Goal: Information Seeking & Learning: Learn about a topic

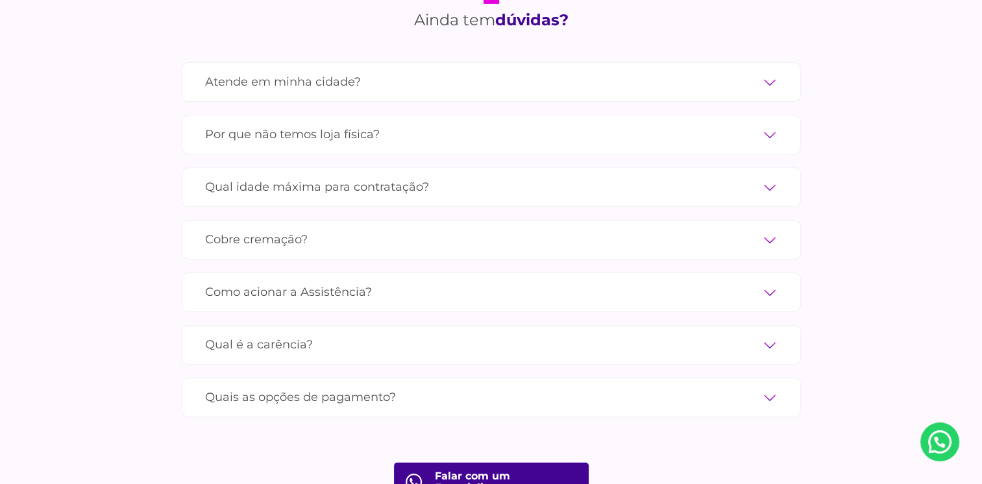
scroll to position [4415, 0]
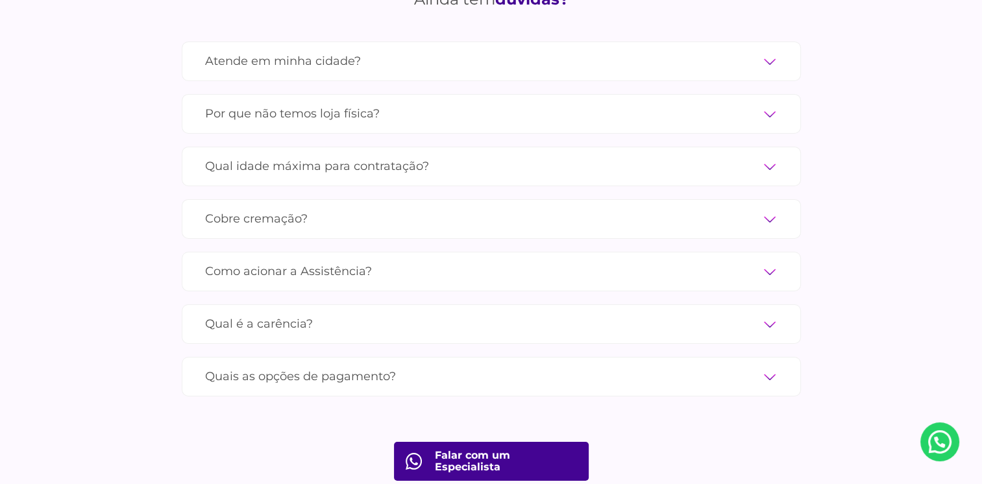
click at [703, 313] on label "Qual é a carência?" at bounding box center [491, 324] width 573 height 23
click at [0, 0] on input "Qual é a carência?" at bounding box center [0, 0] width 0 height 0
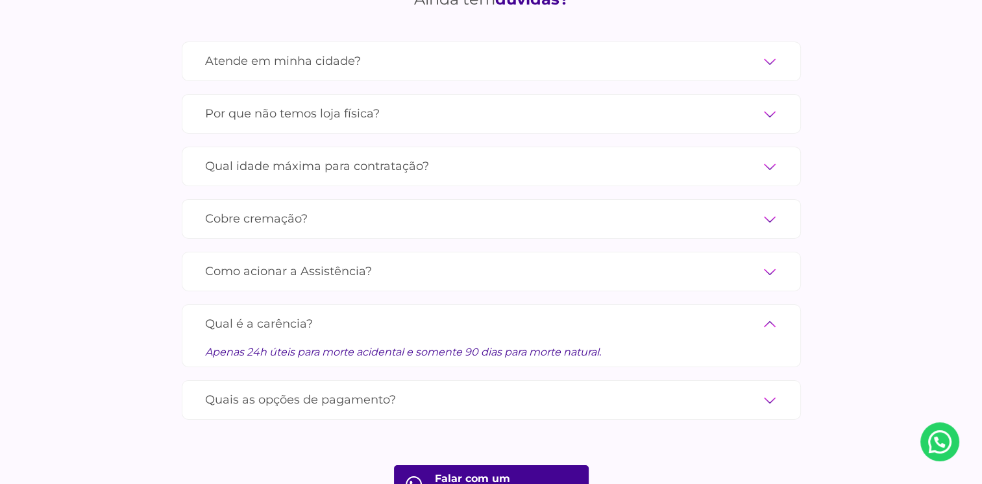
click at [706, 313] on label "Qual é a carência?" at bounding box center [491, 324] width 573 height 23
click at [0, 0] on input "Qual é a carência?" at bounding box center [0, 0] width 0 height 0
click at [736, 380] on div "Quais as opções de pagamento? Você pode pagar através de cartão de crédito, PIX…" at bounding box center [491, 400] width 619 height 40
click at [777, 389] on label "Quais as opções de pagamento?" at bounding box center [491, 400] width 573 height 23
click at [0, 0] on input "Quais as opções de pagamento?" at bounding box center [0, 0] width 0 height 0
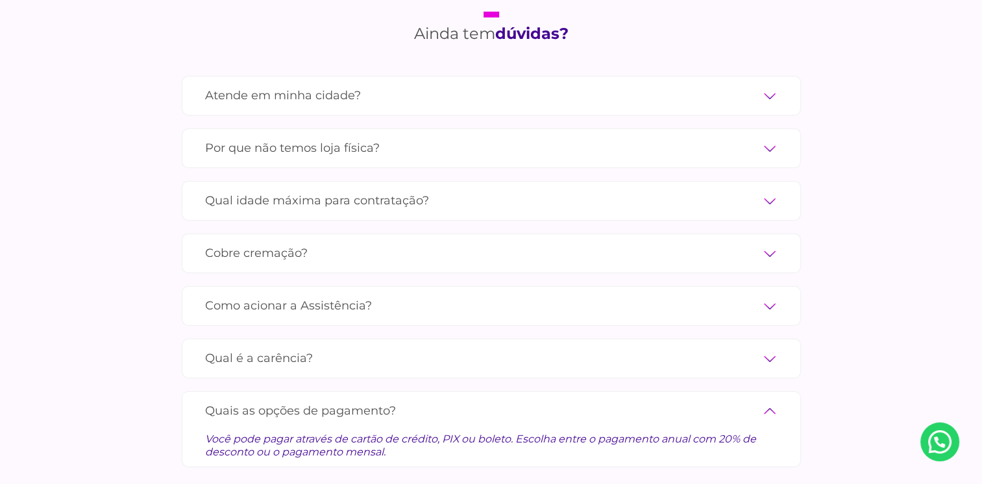
scroll to position [4350, 0]
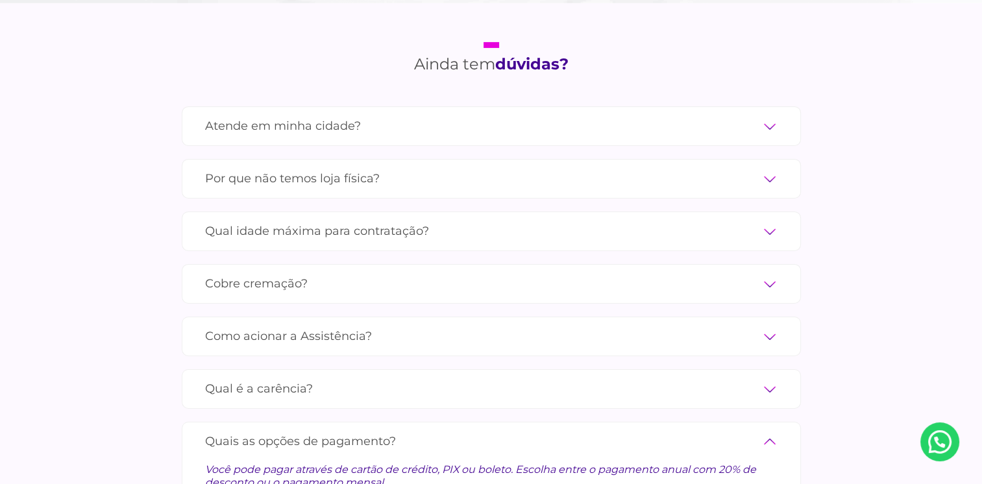
click at [771, 325] on label "Como acionar a Assistência?" at bounding box center [491, 336] width 573 height 23
click at [0, 0] on input "Como acionar a Assistência?" at bounding box center [0, 0] width 0 height 0
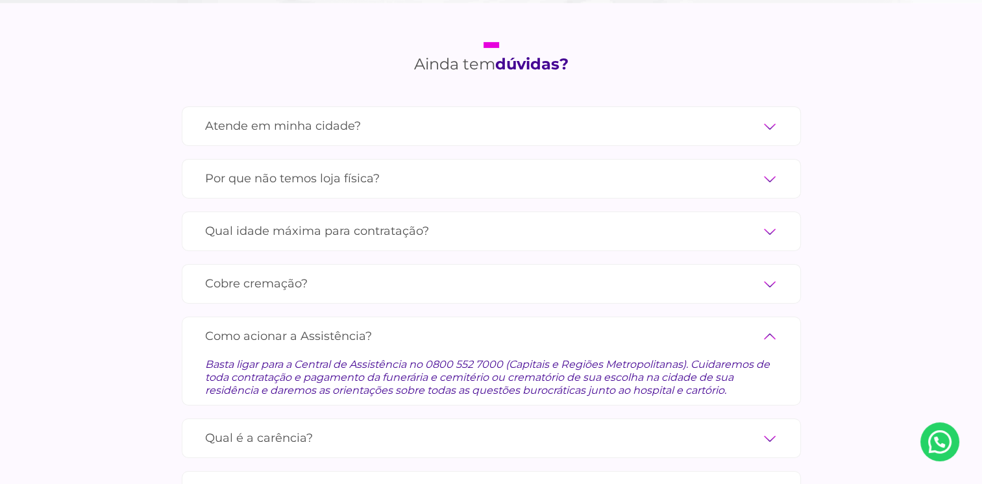
click at [771, 273] on label "Cobre cremação?" at bounding box center [491, 284] width 573 height 23
click at [0, 0] on input "Cobre cremação?" at bounding box center [0, 0] width 0 height 0
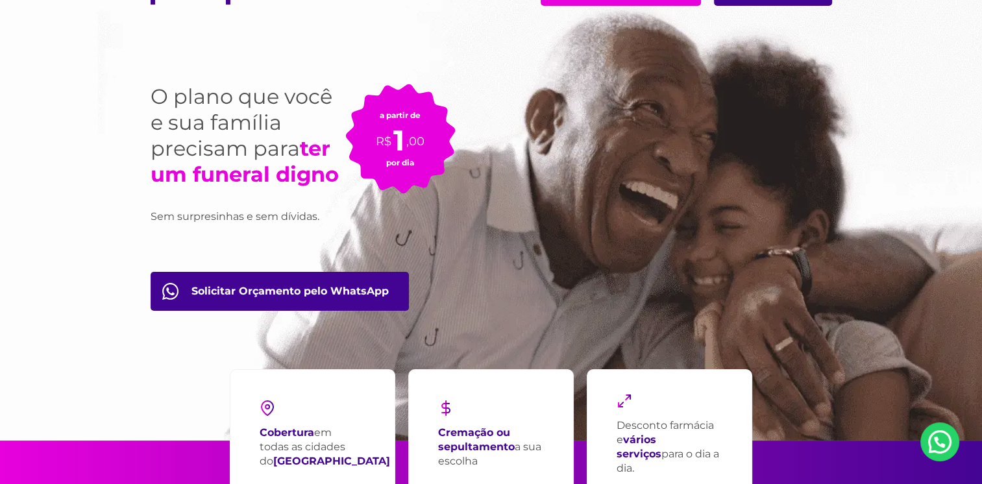
scroll to position [0, 0]
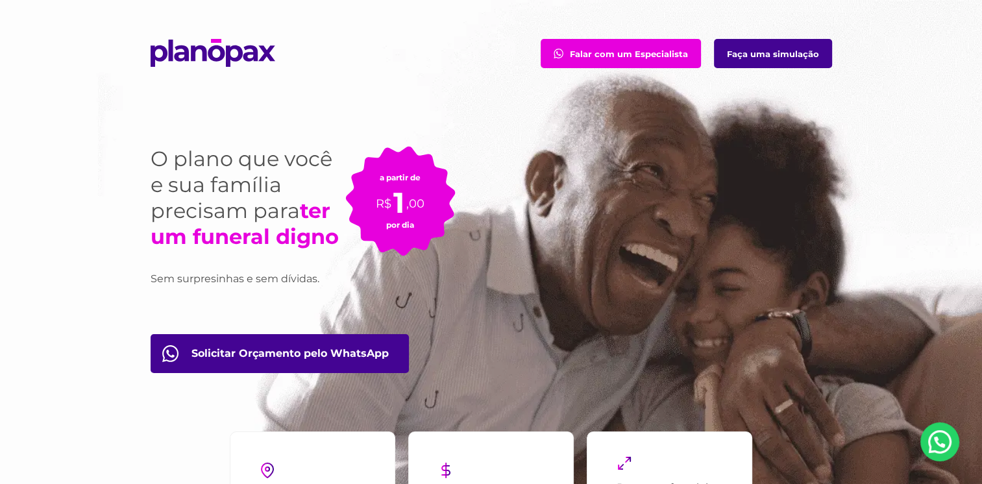
drag, startPoint x: 218, startPoint y: 54, endPoint x: 234, endPoint y: 49, distance: 17.0
click at [218, 54] on img at bounding box center [213, 53] width 125 height 28
